Goal: Find specific page/section: Find specific page/section

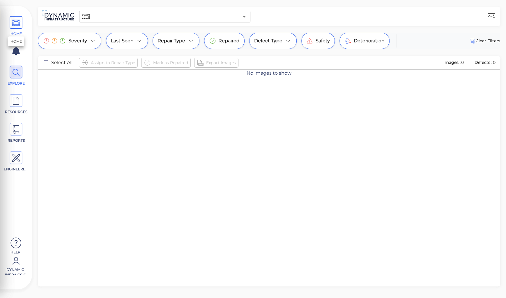
click at [17, 22] on icon at bounding box center [16, 22] width 9 height 13
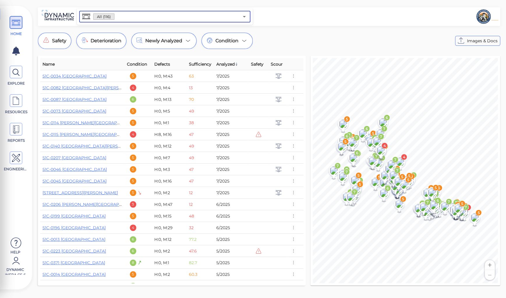
click at [121, 17] on input "text" at bounding box center [177, 17] width 125 height 8
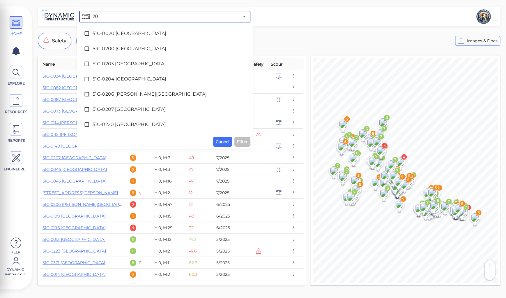
type input "206"
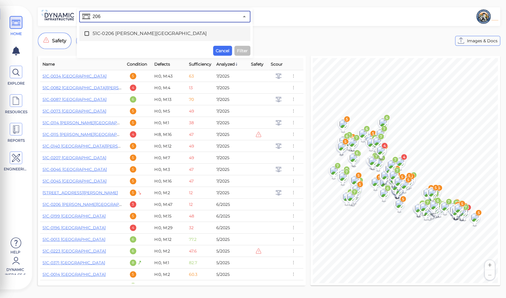
click at [122, 35] on span "51C-0206 Arroyo Paredon Creek Bridge" at bounding box center [165, 33] width 145 height 7
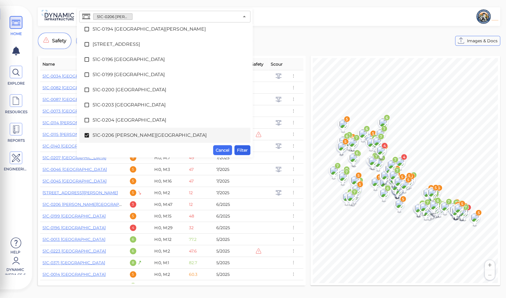
click at [242, 148] on span "Filter" at bounding box center [242, 150] width 11 height 7
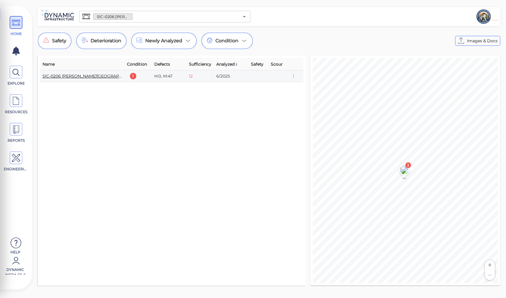
click at [79, 75] on link "51C-0206 Arroyo Paredon Creek Bridge" at bounding box center [92, 75] width 99 height 5
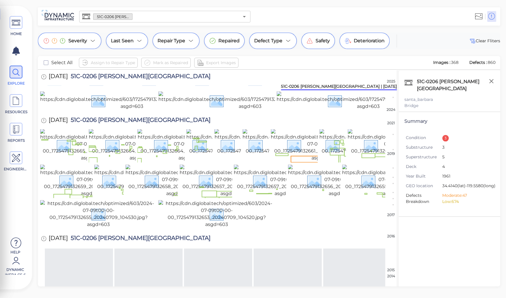
scroll to position [260, 0]
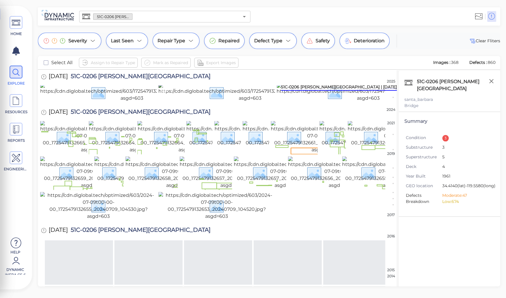
click at [181, 102] on img at bounding box center [250, 92] width 183 height 19
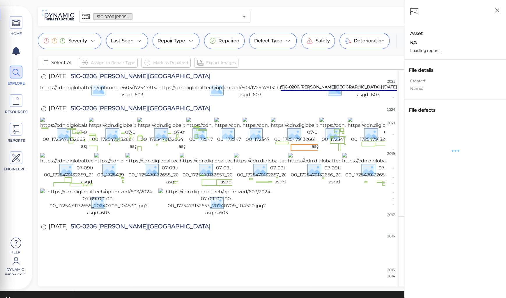
scroll to position [256, 0]
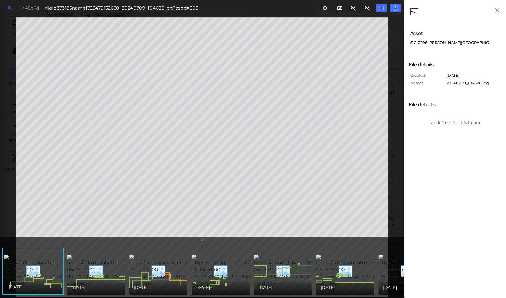
click at [8, 8] on icon at bounding box center [9, 8] width 6 height 8
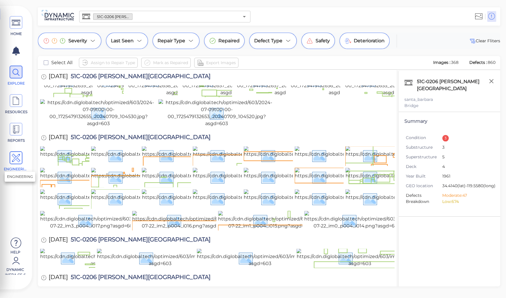
click at [16, 156] on icon at bounding box center [16, 158] width 9 height 13
